Goal: Task Accomplishment & Management: Manage account settings

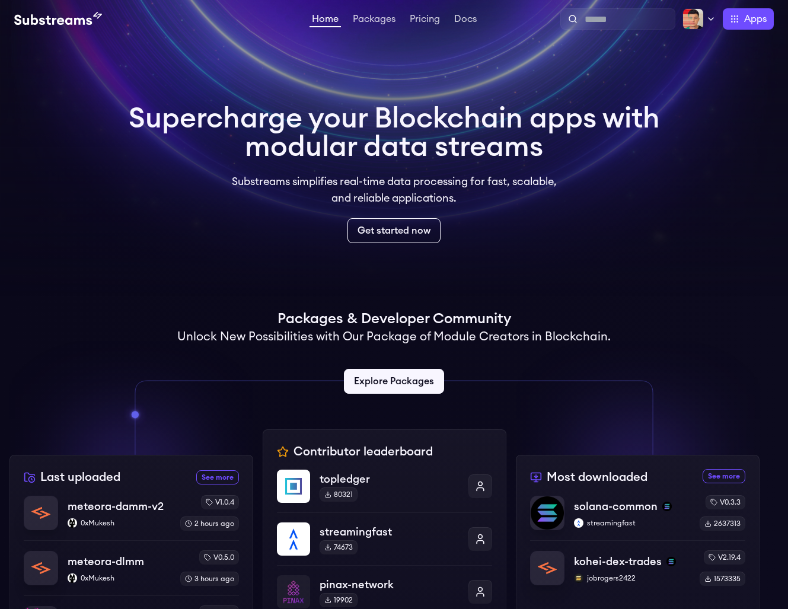
click at [670, 11] on div at bounding box center [617, 18] width 115 height 21
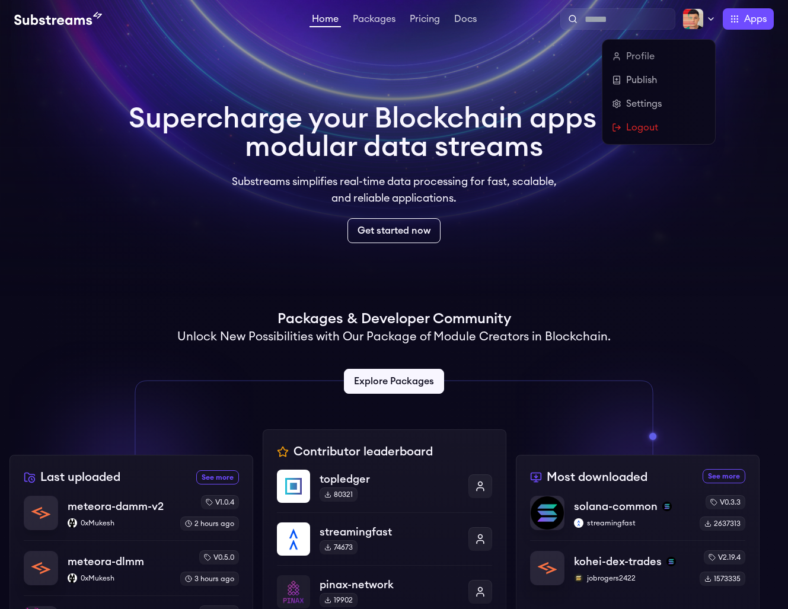
click at [707, 15] on icon at bounding box center [710, 18] width 9 height 9
click at [648, 58] on link "Profile" at bounding box center [659, 56] width 94 height 14
click at [649, 99] on link "Settings" at bounding box center [659, 104] width 94 height 14
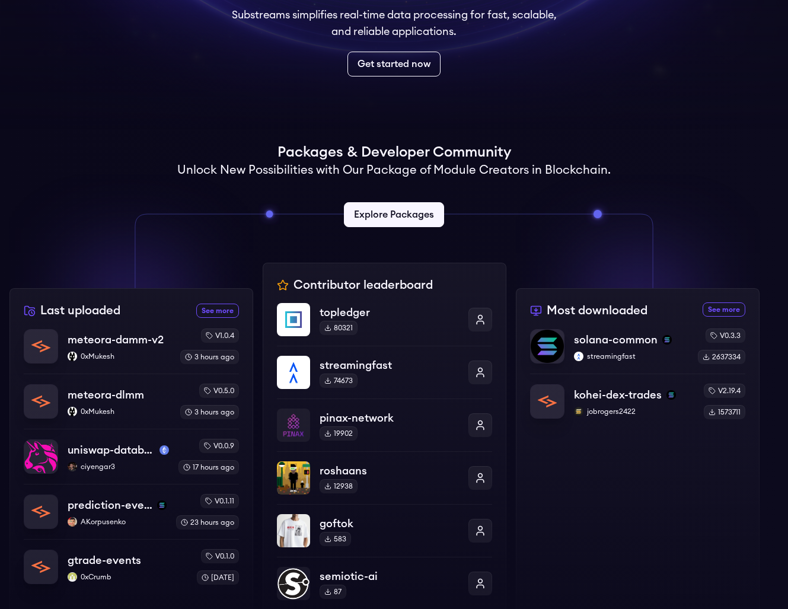
scroll to position [767, 0]
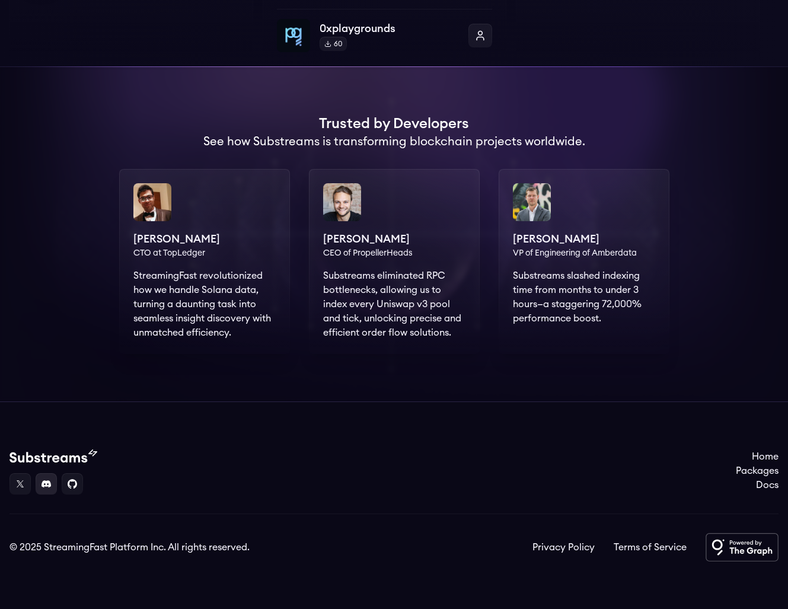
click at [48, 489] on link at bounding box center [46, 483] width 21 height 21
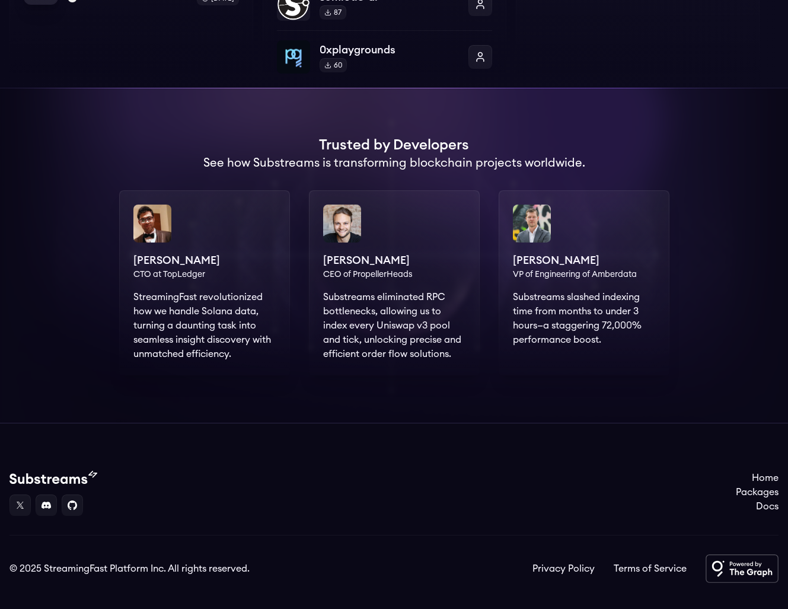
scroll to position [748, 0]
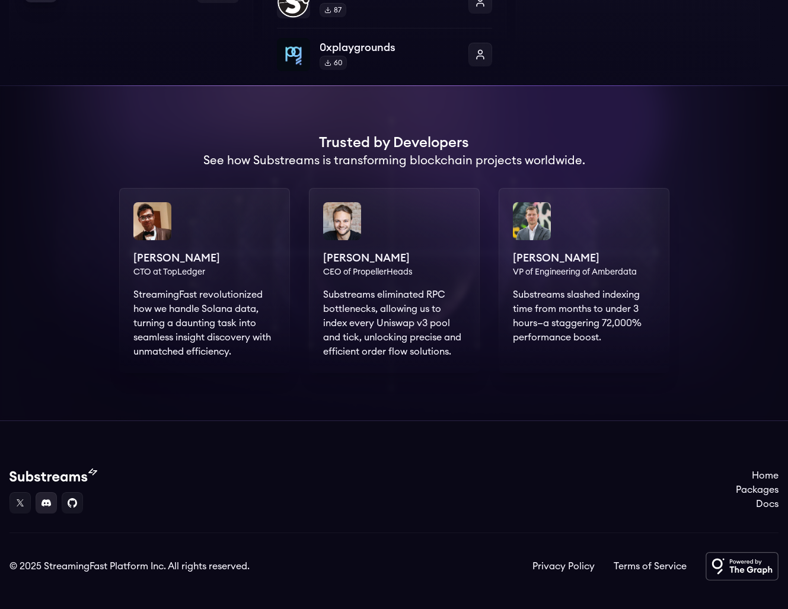
click at [38, 504] on link at bounding box center [46, 502] width 21 height 21
